Goal: Check status: Check status

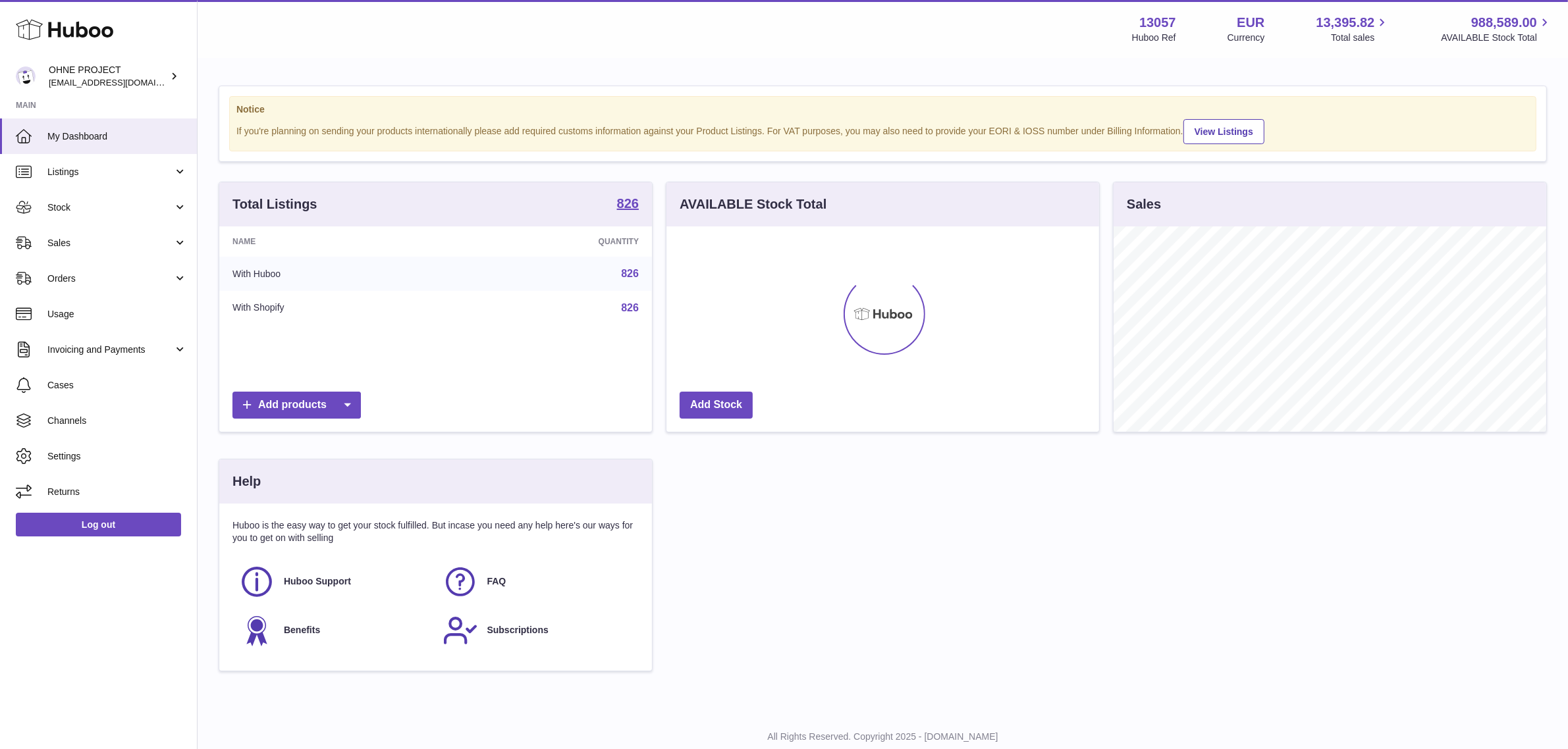
scroll to position [205, 432]
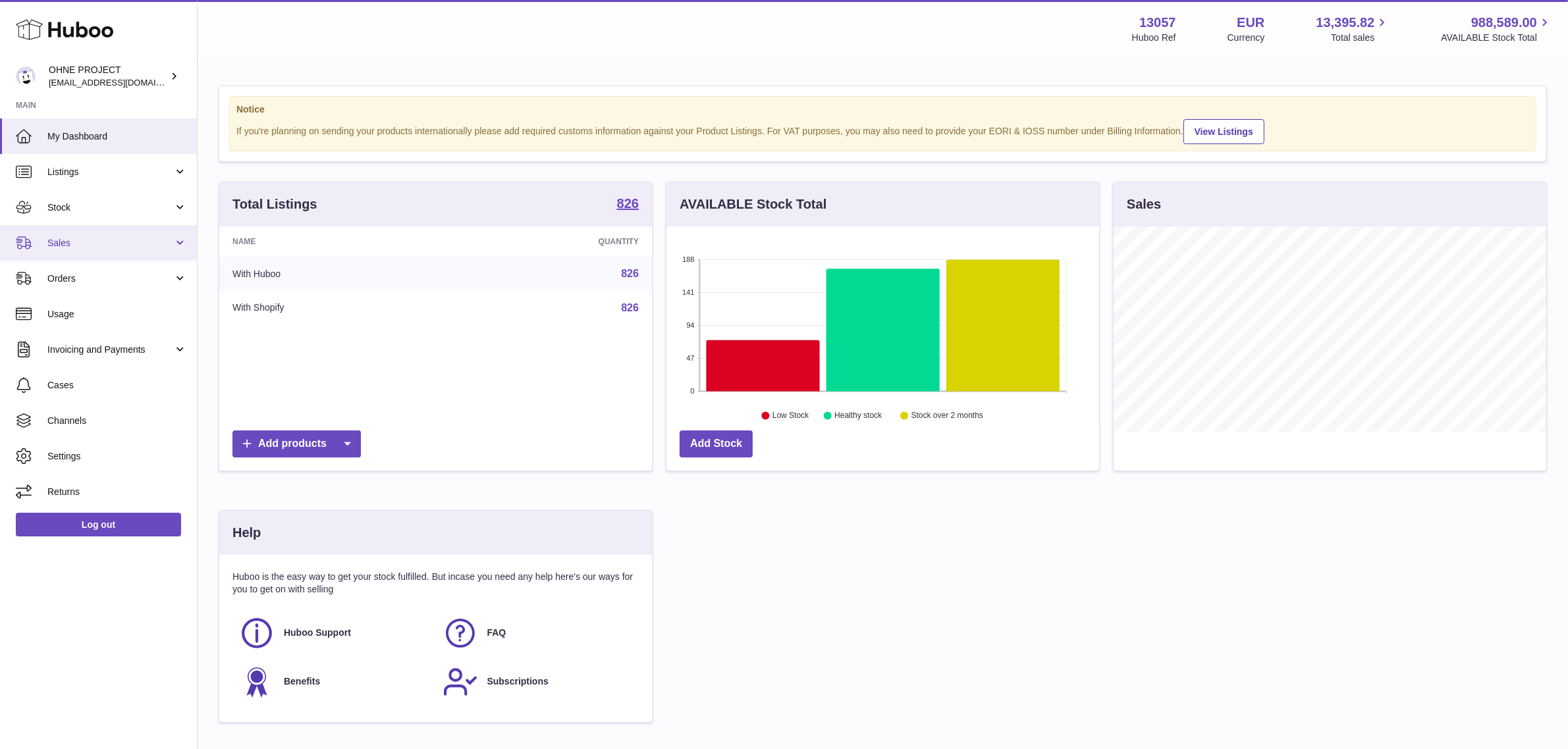
click at [134, 234] on link "Sales" at bounding box center [98, 243] width 197 height 36
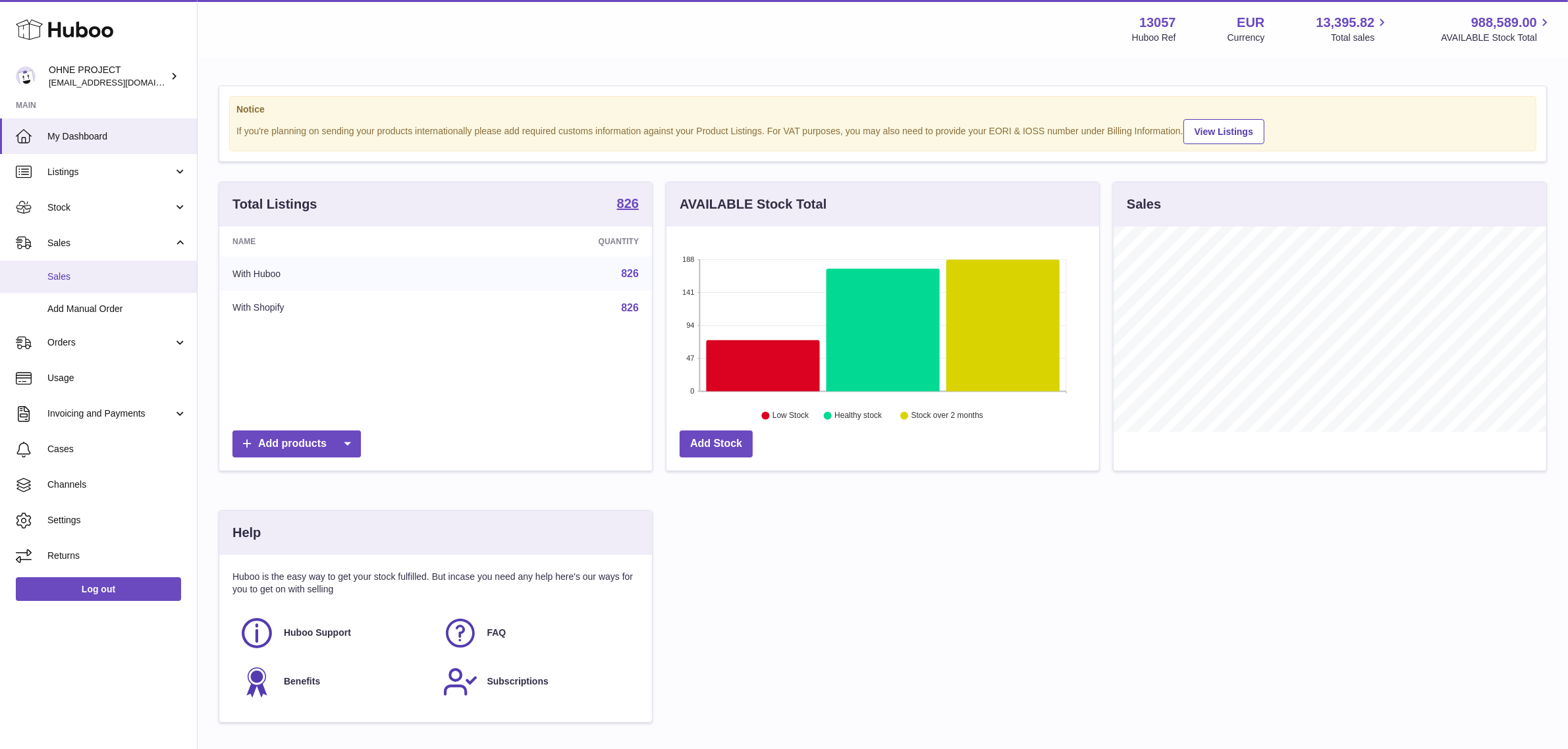
click at [121, 276] on span "Sales" at bounding box center [117, 276] width 140 height 13
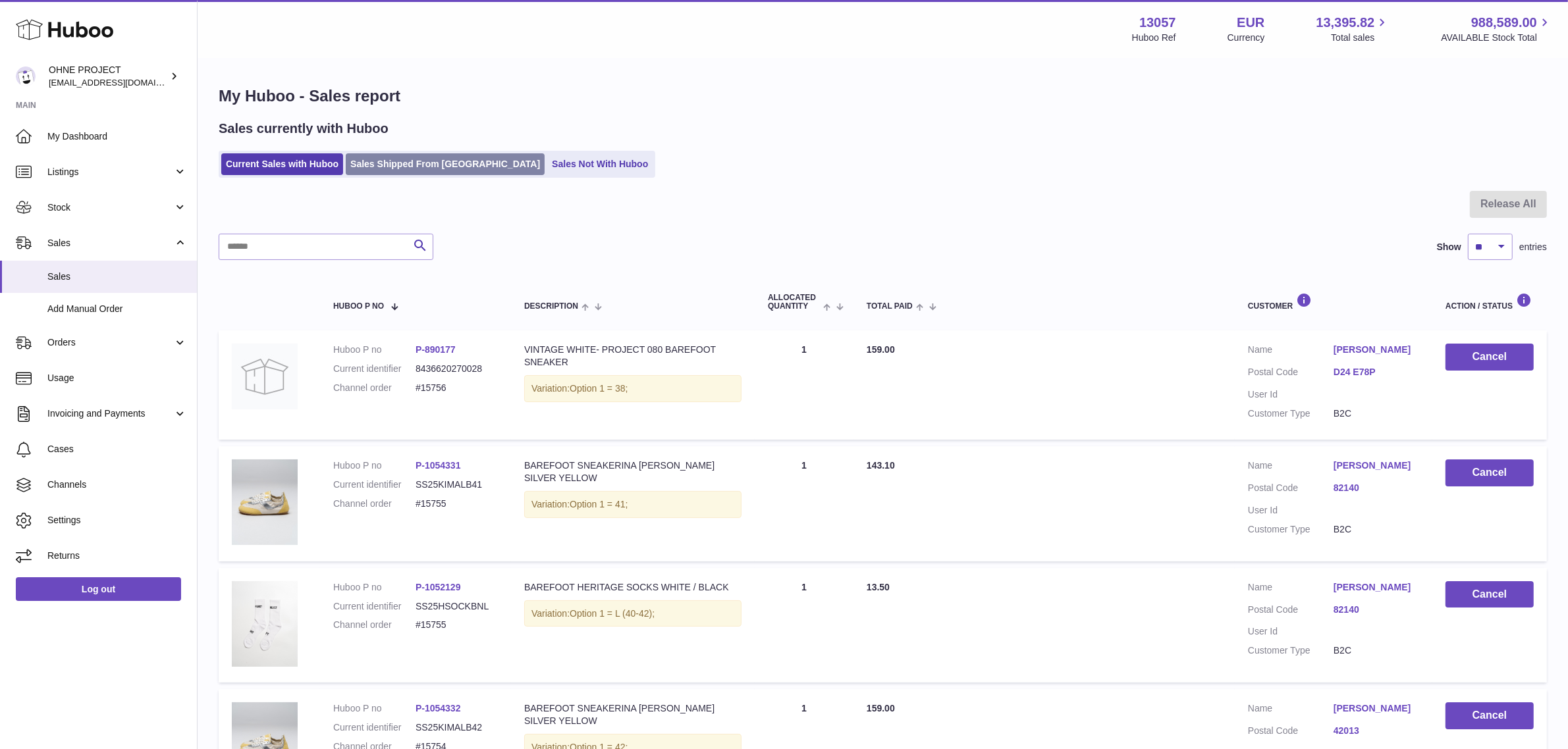
click at [426, 160] on link "Sales Shipped From [GEOGRAPHIC_DATA]" at bounding box center [445, 164] width 199 height 22
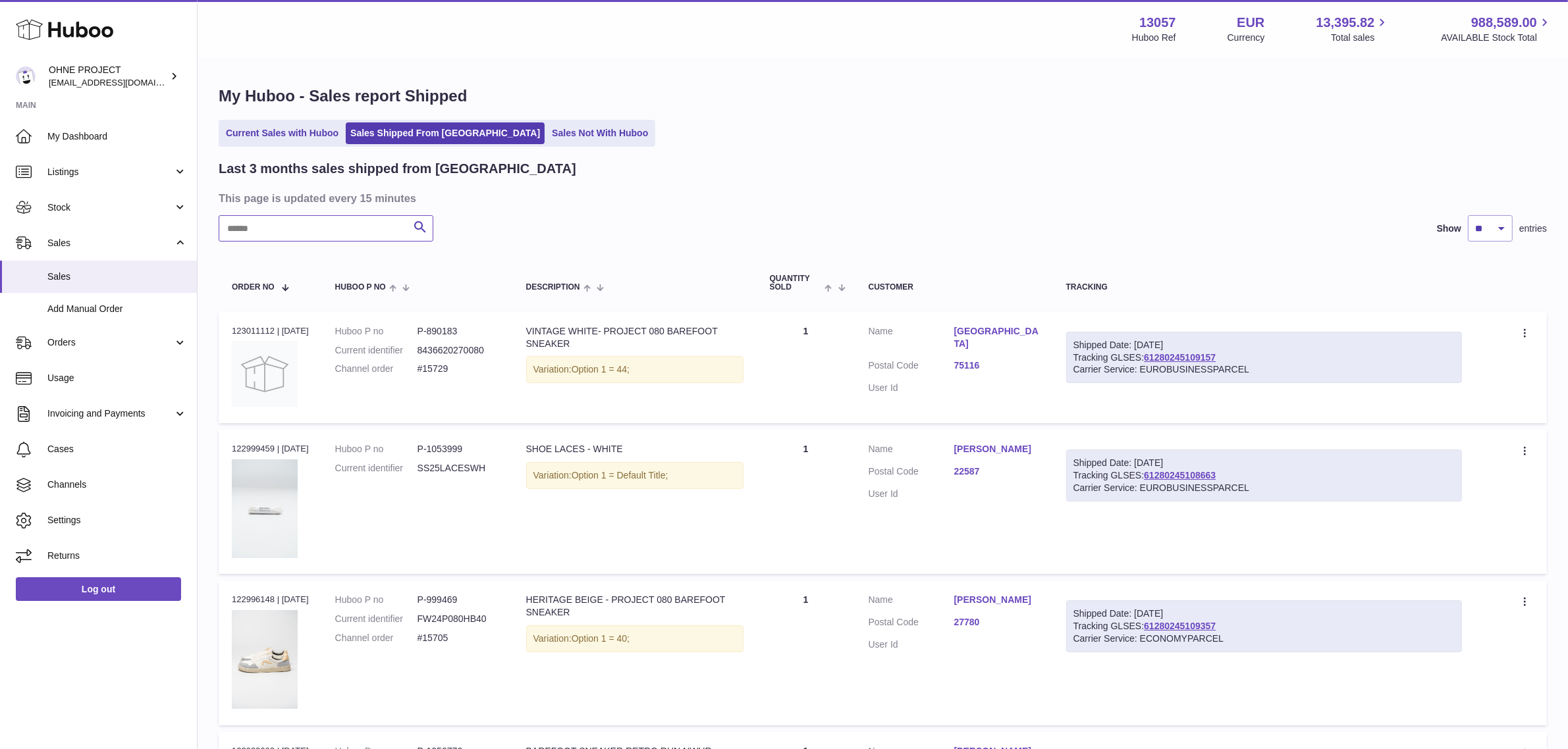
click at [306, 232] on input "text" at bounding box center [326, 228] width 215 height 27
paste input "*****"
type input "*****"
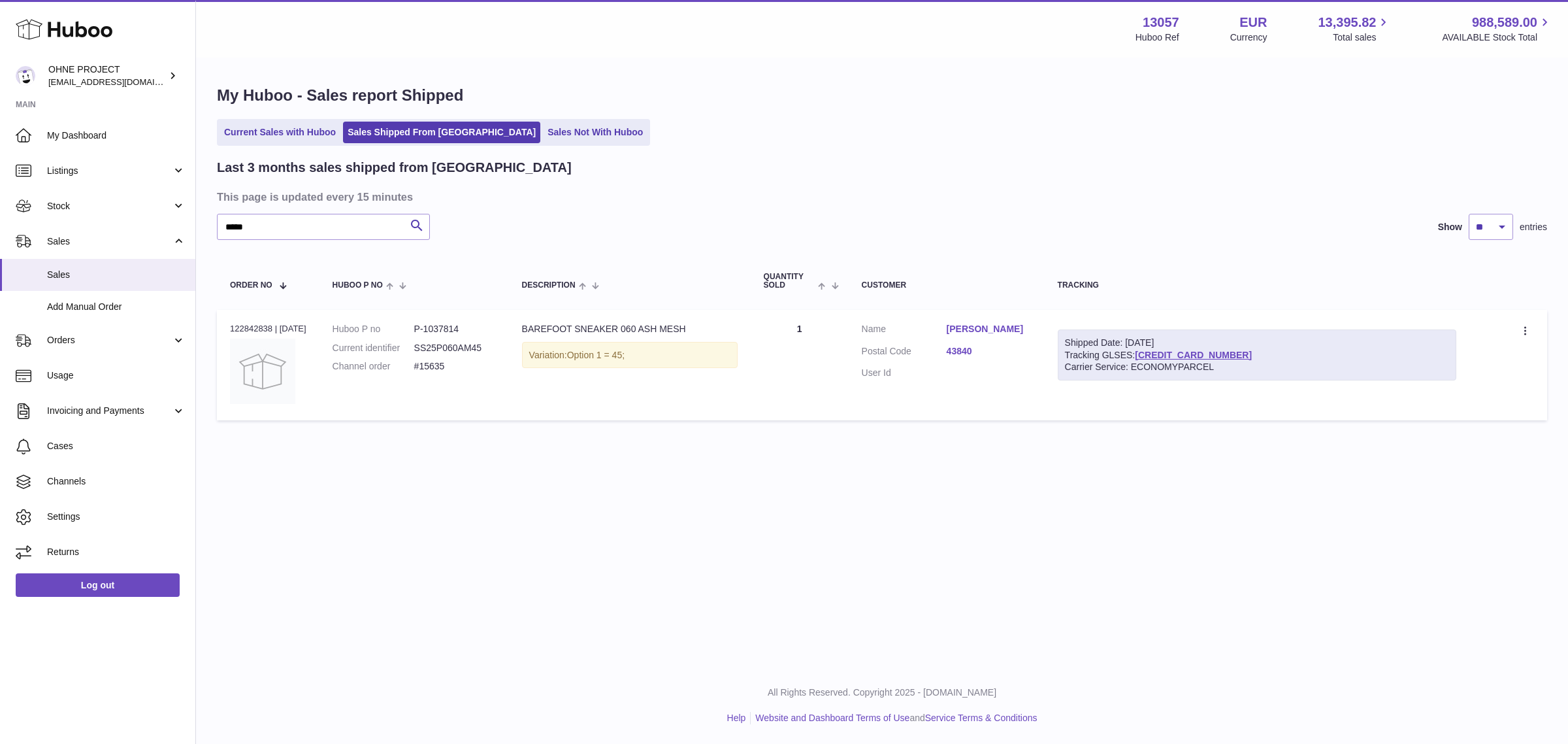
click at [980, 357] on link "43840" at bounding box center [990, 351] width 85 height 13
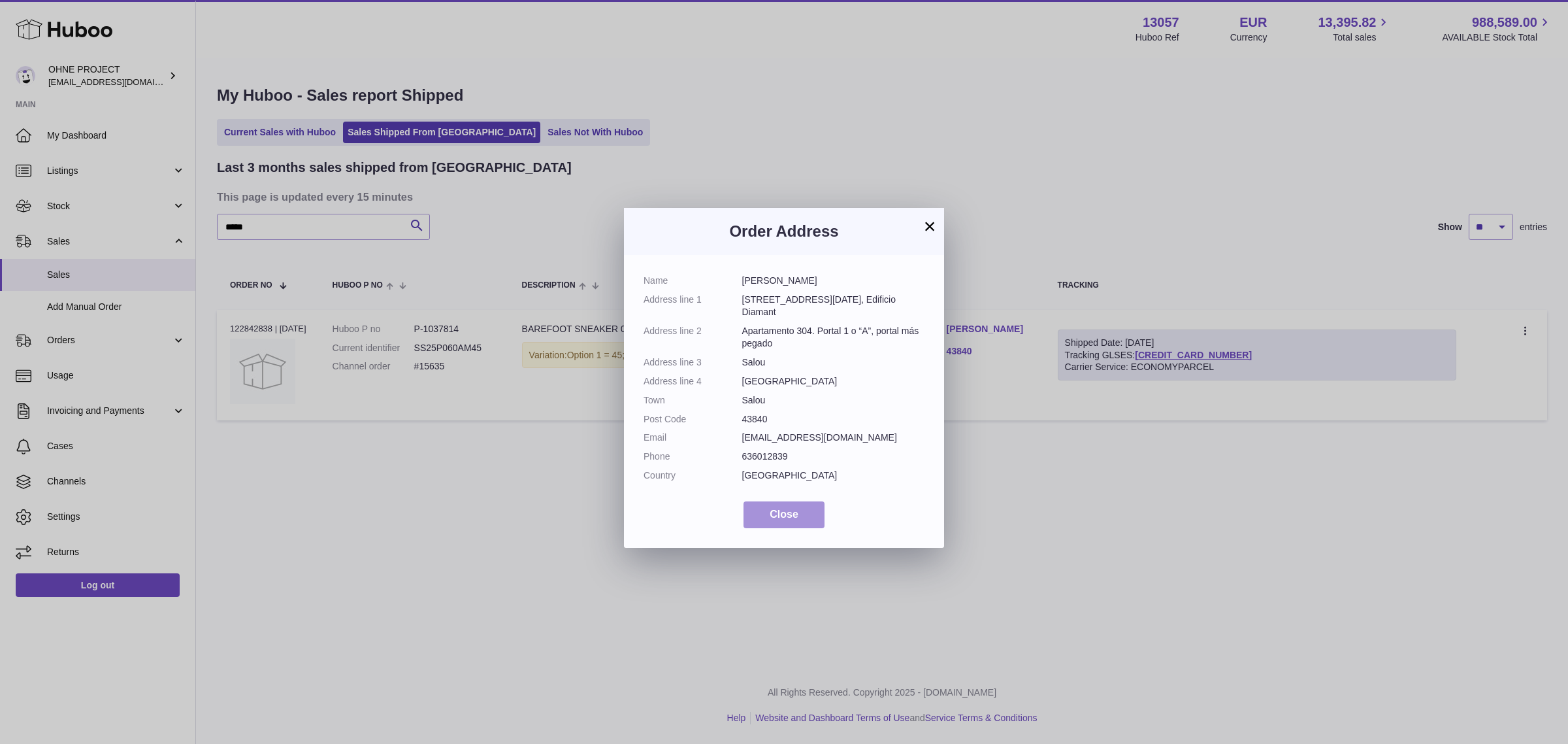
click at [805, 509] on button "Close" at bounding box center [784, 515] width 81 height 27
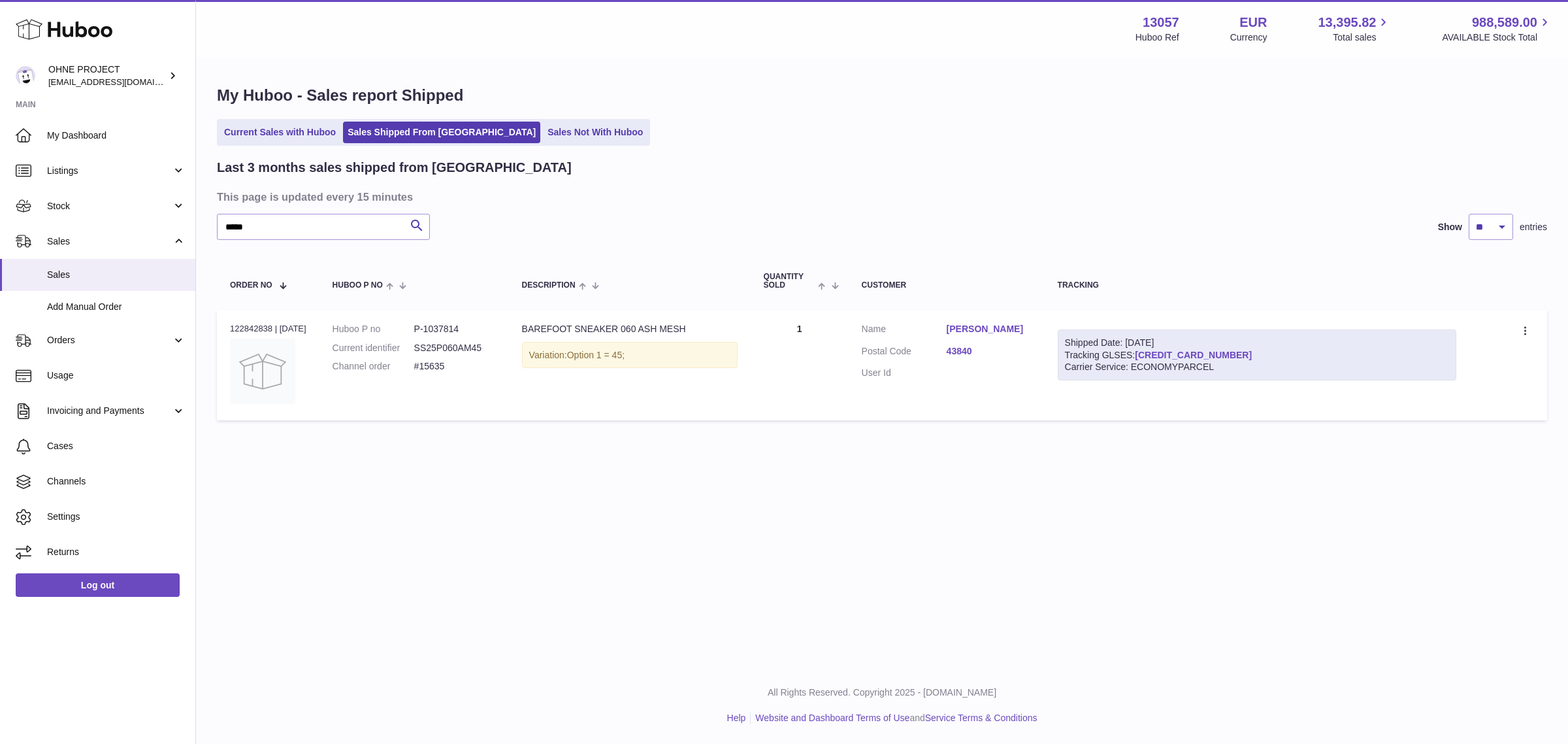
drag, startPoint x: 1227, startPoint y: 353, endPoint x: 1148, endPoint y: 353, distance: 79.0
click at [1148, 353] on div "Shipped Date: 18th Aug 2025 Tracking GLSES: 61280245111988 Carrier Service: ECO…" at bounding box center [1256, 355] width 398 height 51
copy link "61280245111988"
